Goal: Transaction & Acquisition: Purchase product/service

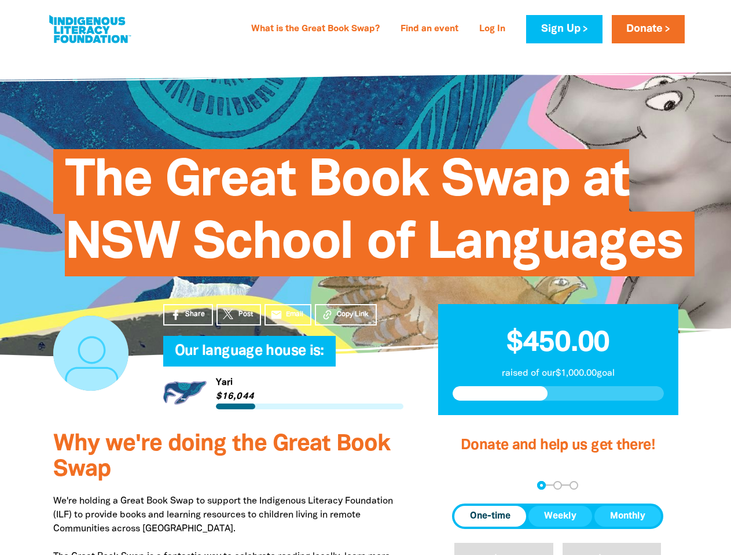
click at [365, 276] on span "The Great Book Swap at NSW School of Languages" at bounding box center [374, 217] width 618 height 119
click at [345, 315] on span "Copy Link" at bounding box center [353, 314] width 32 height 10
click at [467, 485] on div "arrow_back Back Step 1 Step 2 Step 3" at bounding box center [557, 485] width 211 height 9
click at [541, 485] on div "Navigate to step 1 of 3 to enter your donation amount" at bounding box center [541, 485] width 3 height 3
click at [490, 517] on span "One-time" at bounding box center [490, 517] width 40 height 14
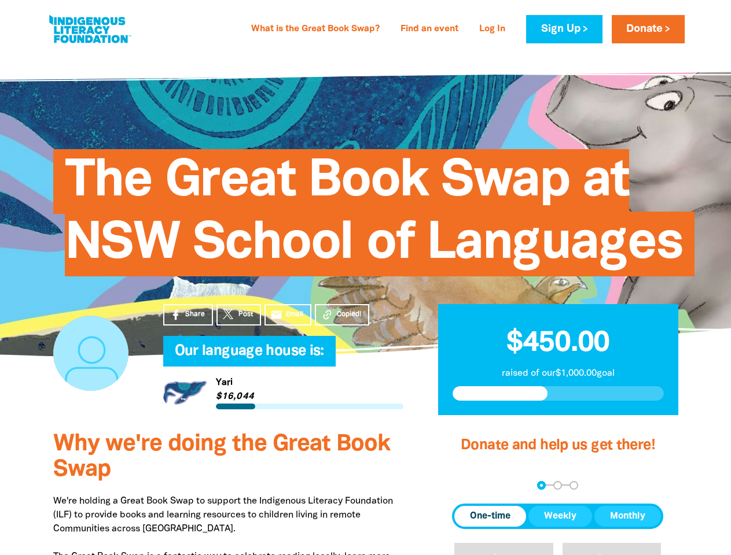
click at [560, 517] on span "Weekly" at bounding box center [560, 517] width 32 height 14
